Goal: Transaction & Acquisition: Purchase product/service

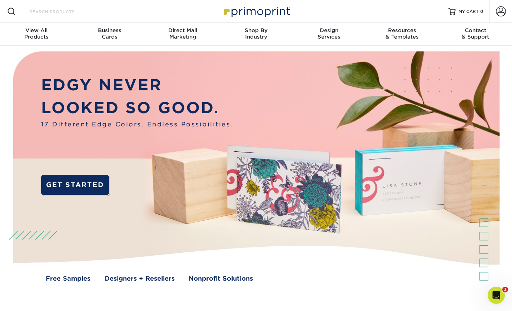
click at [45, 12] on input "Search Products" at bounding box center [64, 11] width 70 height 9
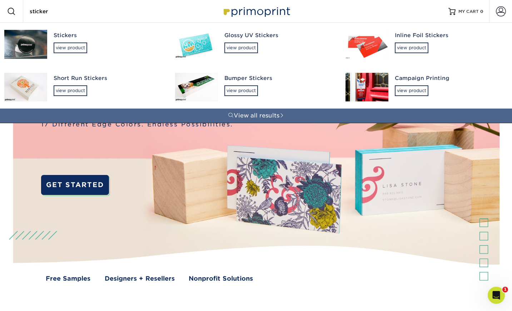
type input "sticker"
click at [83, 40] on div "Stickers view product" at bounding box center [108, 42] width 109 height 39
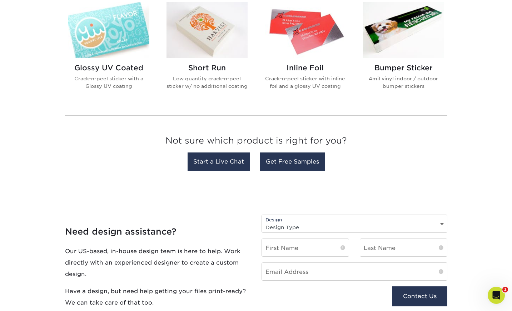
scroll to position [189, 0]
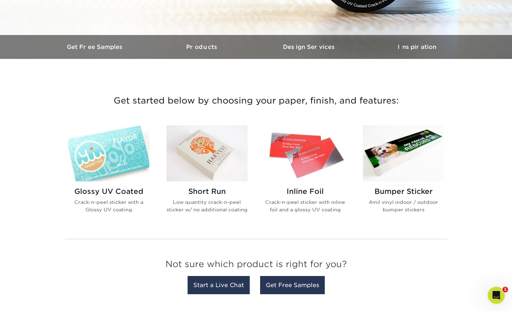
click at [104, 124] on div "Glossy UV Coated Crack-n-peel sticker with a Glossy UV coating Short Run Low qu…" at bounding box center [256, 175] width 393 height 116
click at [104, 136] on img at bounding box center [108, 153] width 81 height 56
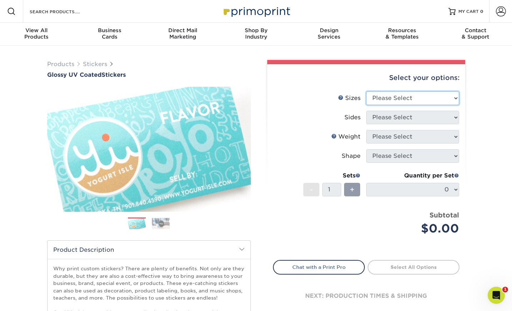
click at [387, 97] on select "Please Select 1.5" x 2.5" 2" x 2" 2" x 3" 2" x 3.5" 2" x 4" 2" x 8" 2.12" x 5.5…" at bounding box center [412, 98] width 93 height 14
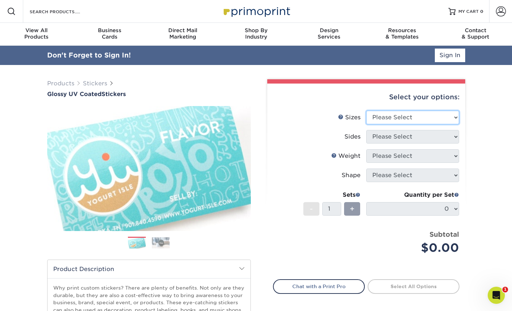
select select "2.00x3.00"
click at [366, 111] on select "Please Select 1.5" x 2.5" 2" x 2" 2" x 3" 2" x 3.5" 2" x 4" 2" x 8" 2.12" x 5.5…" at bounding box center [412, 118] width 93 height 14
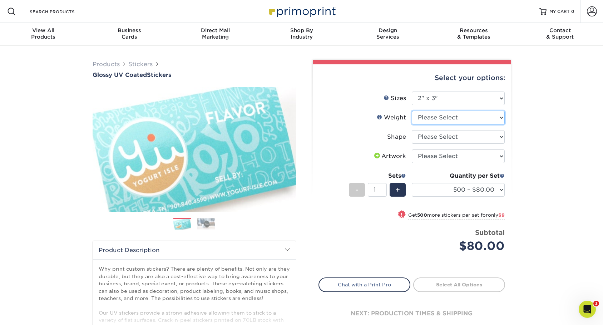
click at [430, 121] on select "Please Select Crack and Peel" at bounding box center [458, 118] width 93 height 14
select select "Crack and Peel"
click at [412, 111] on select "Please Select Crack and Peel" at bounding box center [458, 118] width 93 height 14
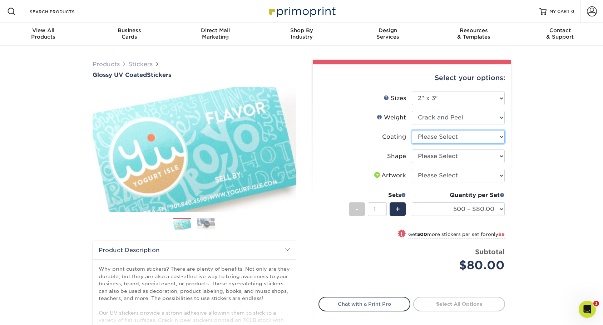
click at [453, 134] on select at bounding box center [458, 137] width 93 height 14
select select "1e8116af-acfc-44b1-83dc-8181aa338834"
click at [412, 130] on select at bounding box center [458, 137] width 93 height 14
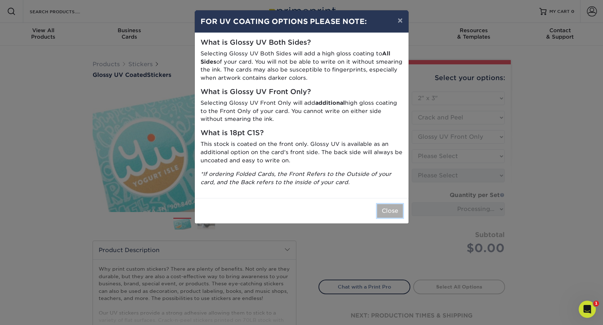
click at [391, 213] on button "Close" at bounding box center [390, 211] width 26 height 14
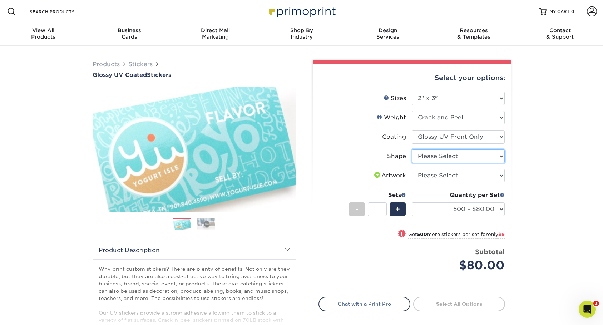
click at [447, 154] on select "Please Select Standard" at bounding box center [458, 156] width 93 height 14
select select "standard"
click at [412, 149] on select "Please Select Standard" at bounding box center [458, 156] width 93 height 14
click at [456, 204] on select "500 – $80.00 1000 – $89.00 2500 – $153.00 5000 – $248.00 10000 – $489.00 15000 …" at bounding box center [458, 209] width 93 height 14
click at [329, 244] on div "! Get 500 more stickers per set for only $9" at bounding box center [412, 238] width 186 height 17
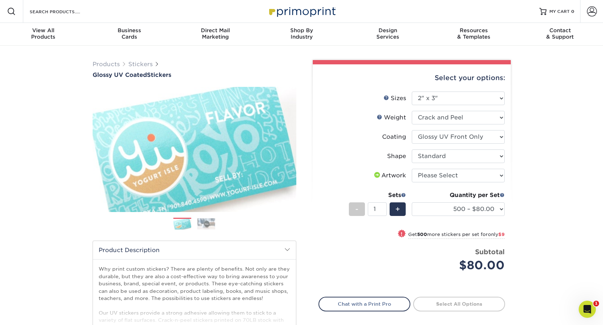
select select "1000 – $89.00"
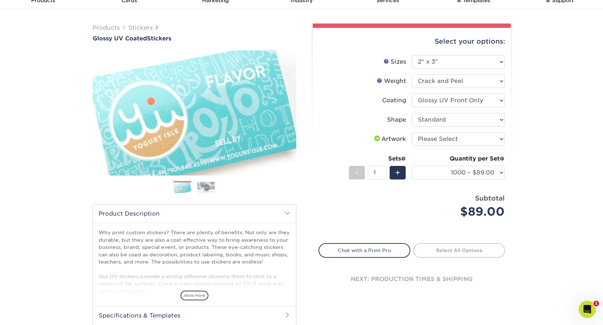
scroll to position [40, 0]
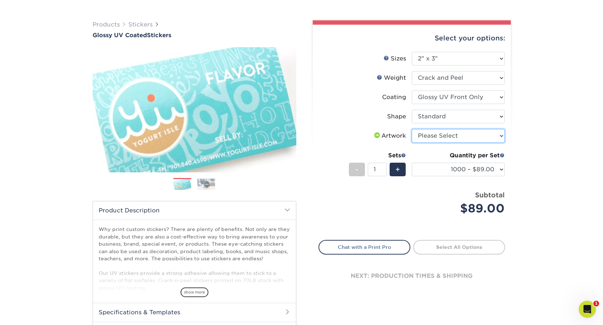
click at [459, 137] on select "Please Select I will upload files I need a design - $50" at bounding box center [458, 136] width 93 height 14
select select "upload"
click at [412, 129] on select "Please Select I will upload files I need a design - $50" at bounding box center [458, 136] width 93 height 14
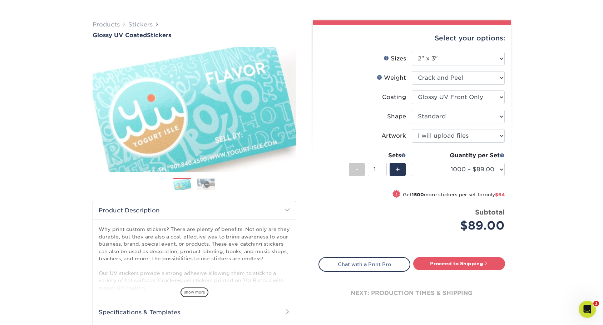
click at [512, 158] on div "Products Stickers Glossy UV Coated Stickers Previous Next . show more" at bounding box center [301, 187] width 603 height 363
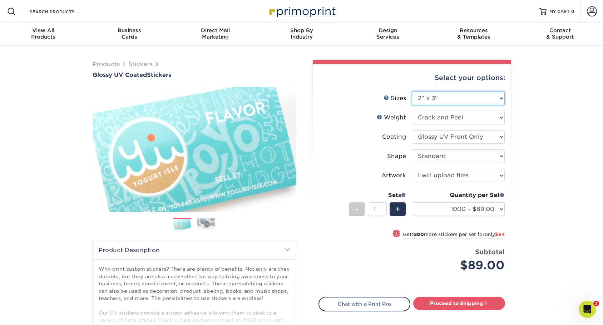
click at [471, 102] on select "Please Select 1.5" x 2.5" 2" x 2" 2" x 3" 2" x 3.5" 2" x 4" 2" x 8" 2.12" x 5.5…" at bounding box center [458, 98] width 93 height 14
click at [458, 116] on select "Please Select Crack and Peel" at bounding box center [458, 118] width 93 height 14
click at [476, 113] on select "Please Select Crack and Peel" at bounding box center [458, 118] width 93 height 14
click at [380, 115] on link "Weight Help" at bounding box center [380, 117] width 6 height 6
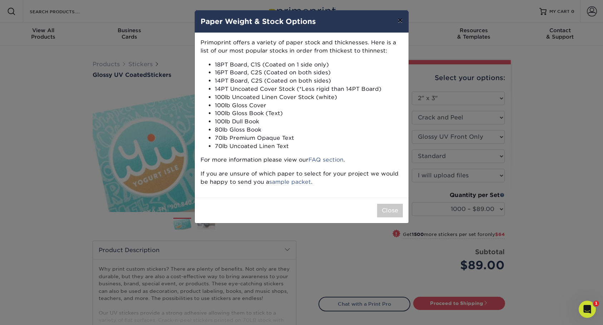
click at [404, 17] on button "×" at bounding box center [400, 20] width 16 height 20
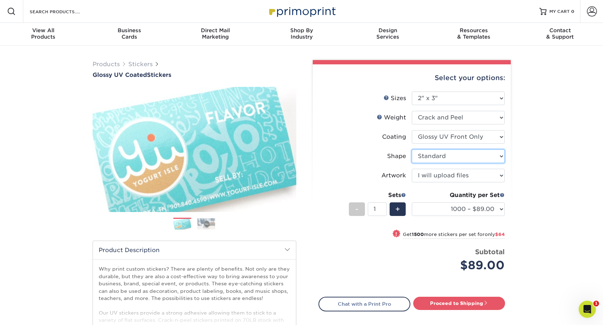
click at [443, 156] on select "Please Select Standard" at bounding box center [458, 156] width 93 height 14
